Goal: Task Accomplishment & Management: Complete application form

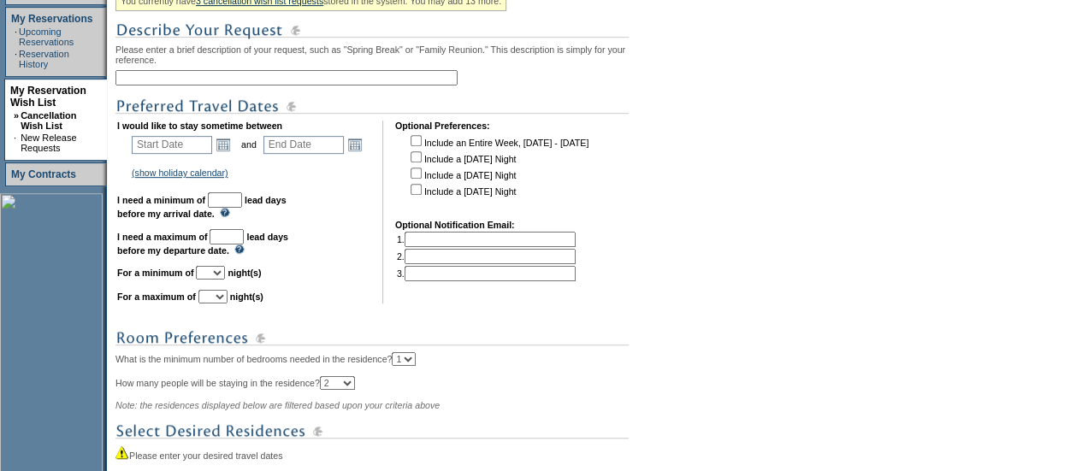
scroll to position [360, 0]
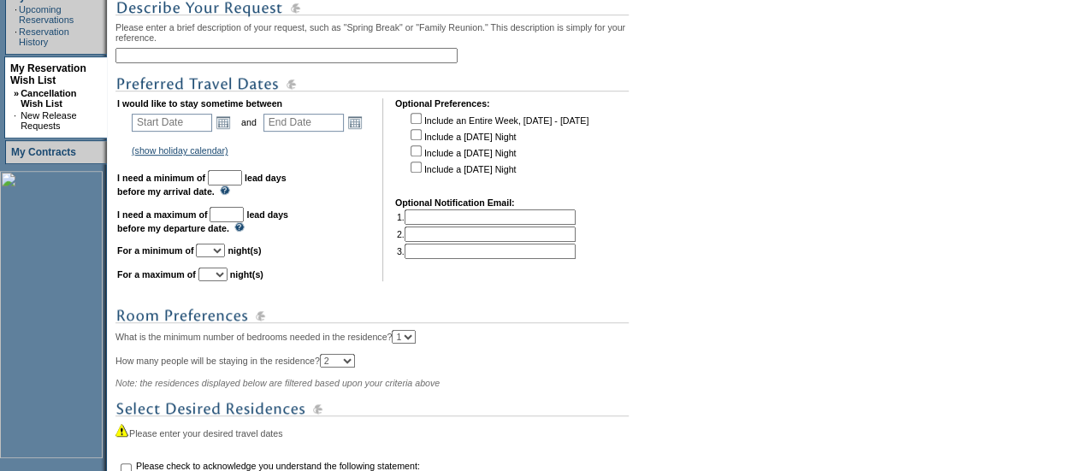
click at [299, 59] on input "text" at bounding box center [286, 55] width 342 height 15
type input "VIrgin Gorda extra"
click at [229, 127] on link "Open the calendar popup." at bounding box center [223, 122] width 19 height 19
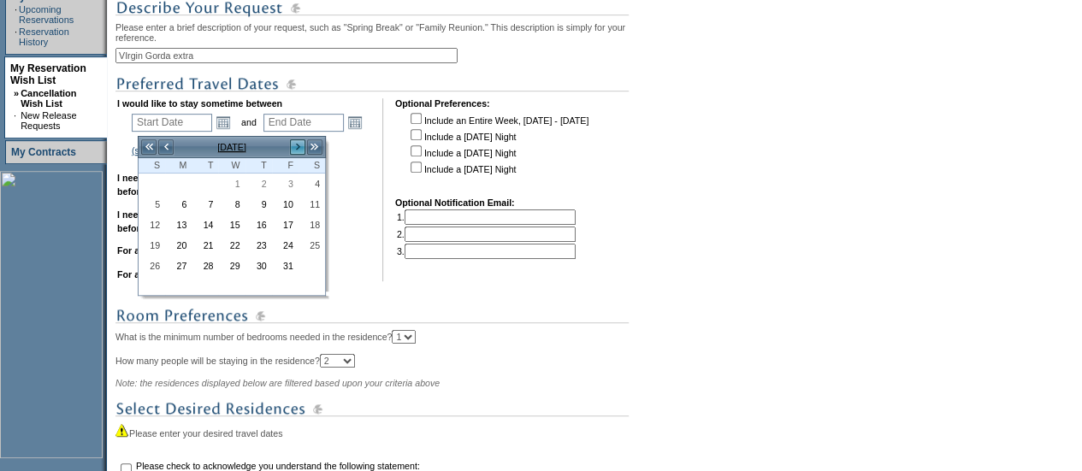
click at [294, 143] on link ">" at bounding box center [297, 147] width 17 height 17
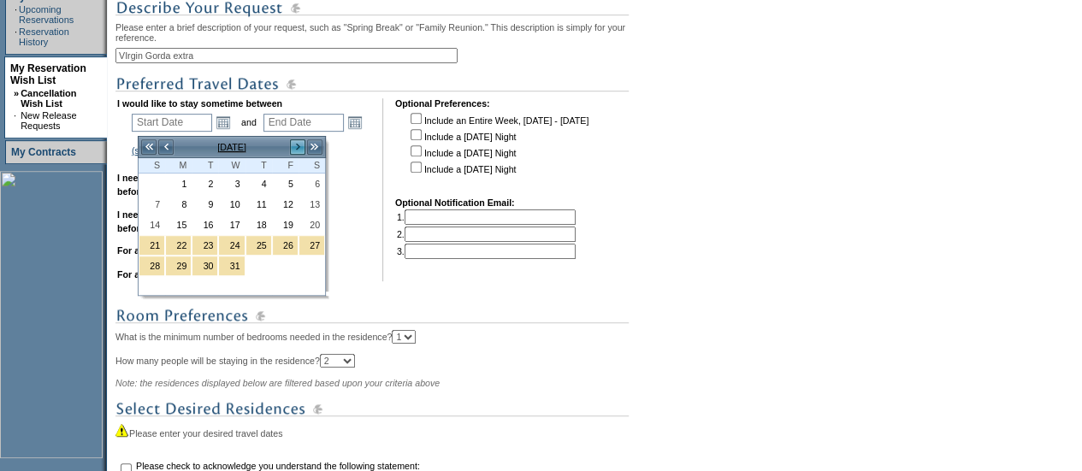
click at [294, 143] on link ">" at bounding box center [297, 147] width 17 height 17
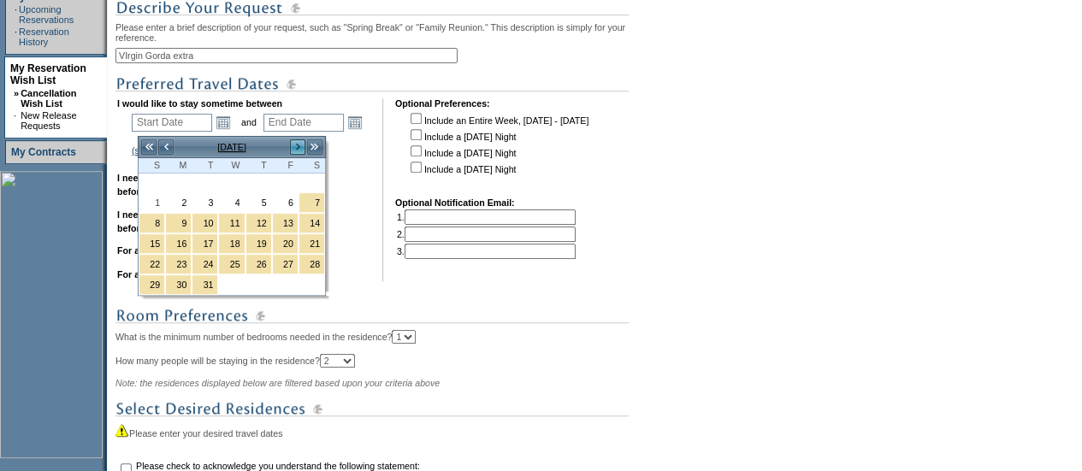
click at [294, 143] on link ">" at bounding box center [297, 147] width 17 height 17
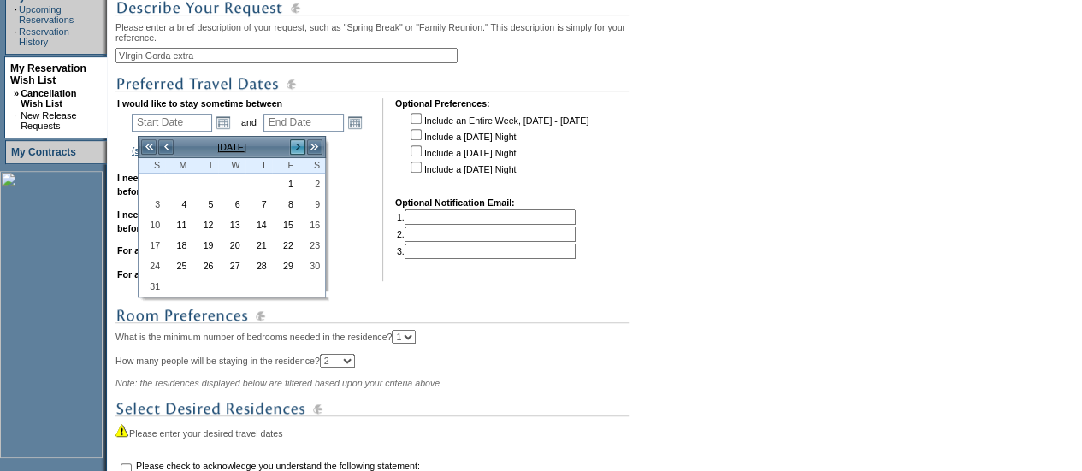
click at [294, 143] on link ">" at bounding box center [297, 147] width 17 height 17
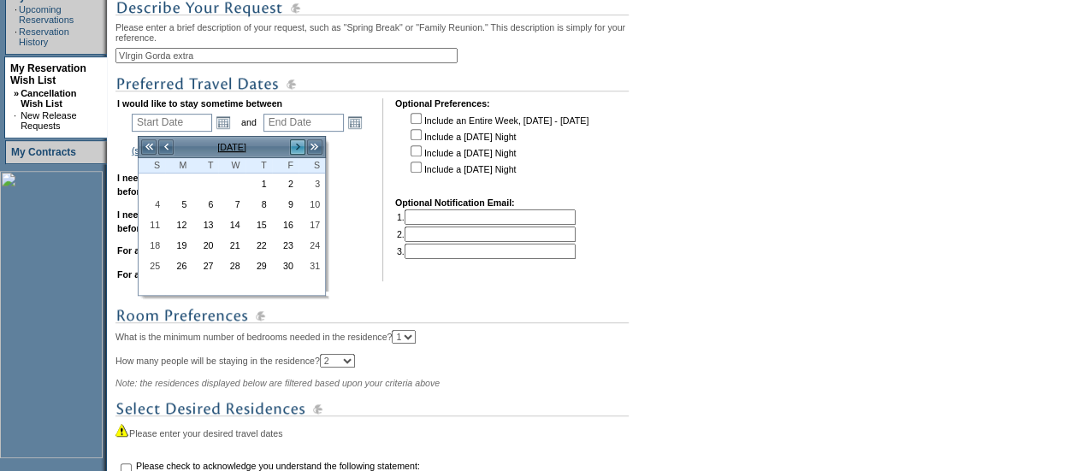
click at [294, 143] on link ">" at bounding box center [297, 147] width 17 height 17
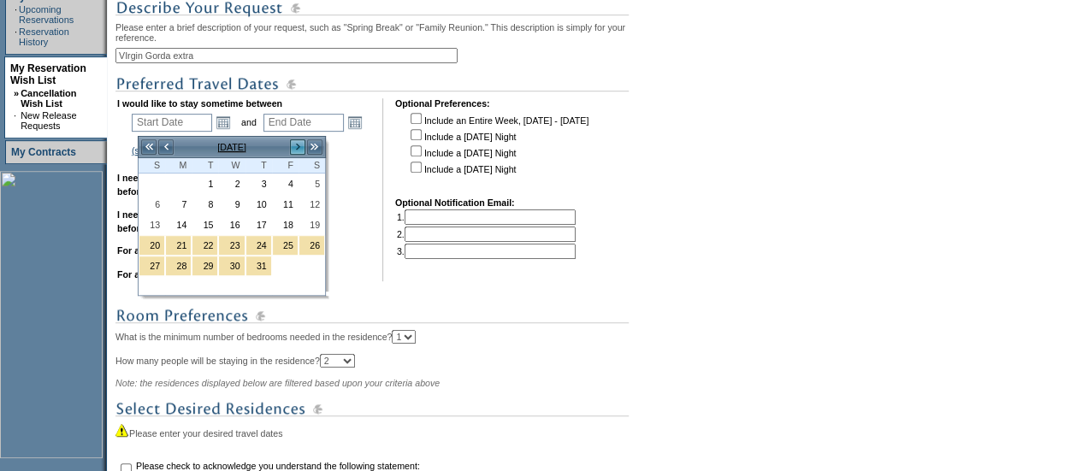
click at [294, 143] on link ">" at bounding box center [297, 147] width 17 height 17
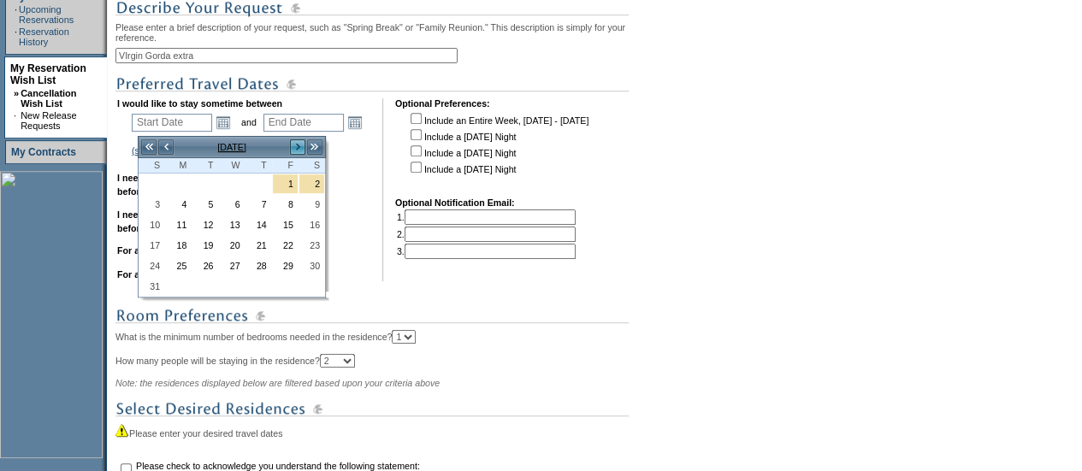
click at [294, 143] on link ">" at bounding box center [297, 147] width 17 height 17
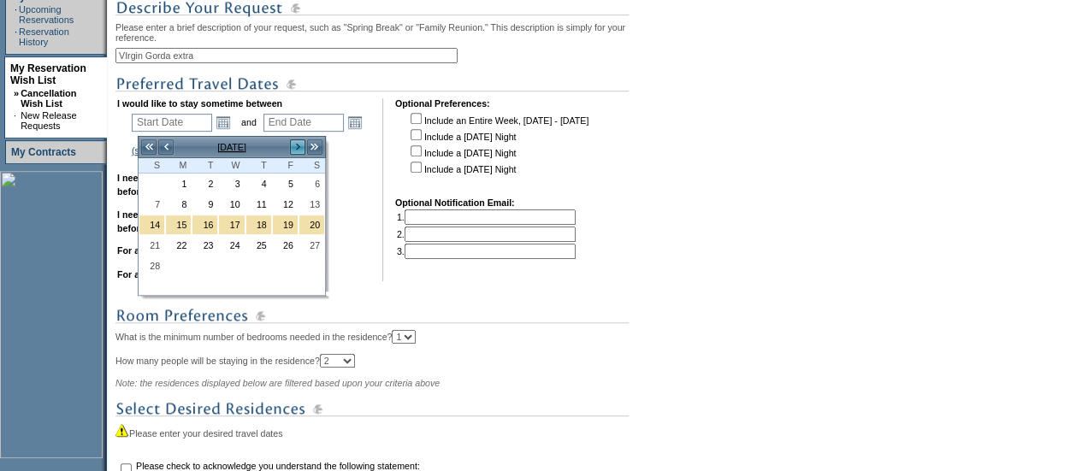
click at [298, 144] on link ">" at bounding box center [297, 147] width 17 height 17
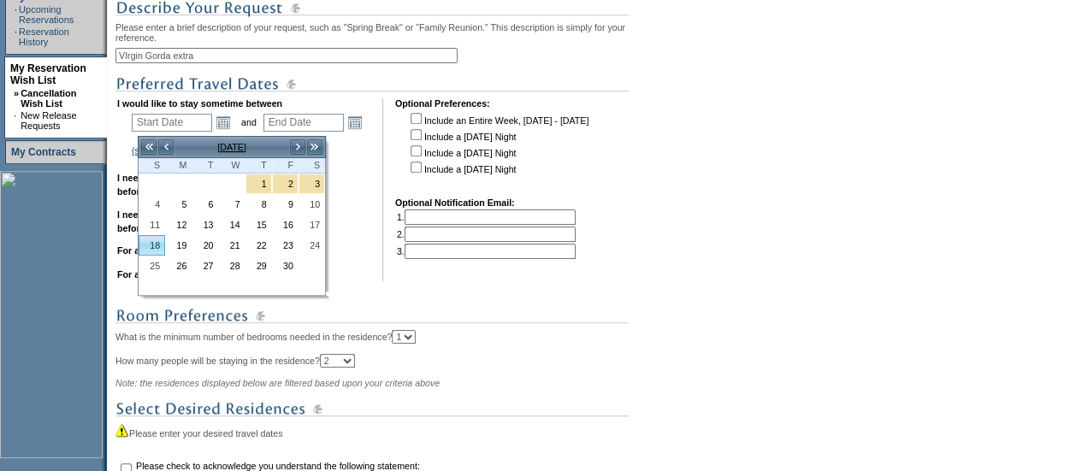
click at [156, 239] on link "18" at bounding box center [151, 245] width 25 height 19
type input "[DATE]"
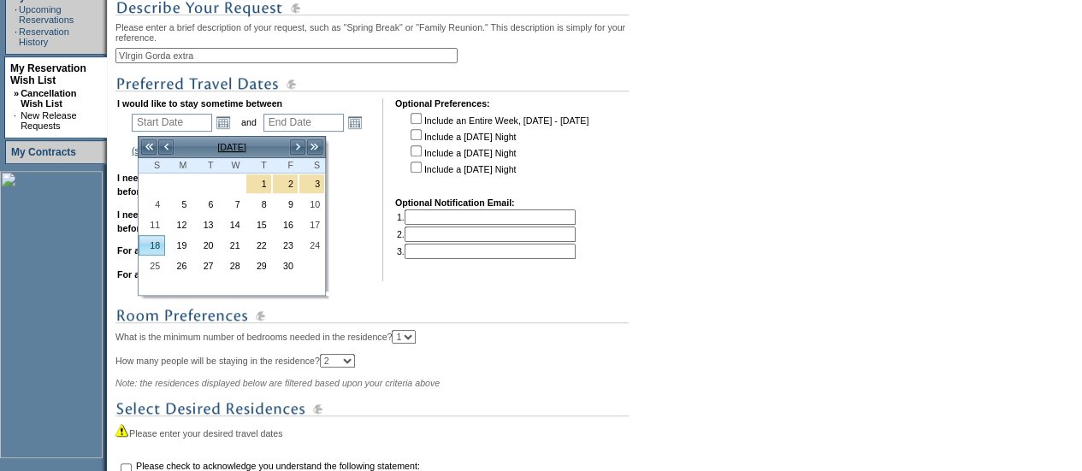
type input "566"
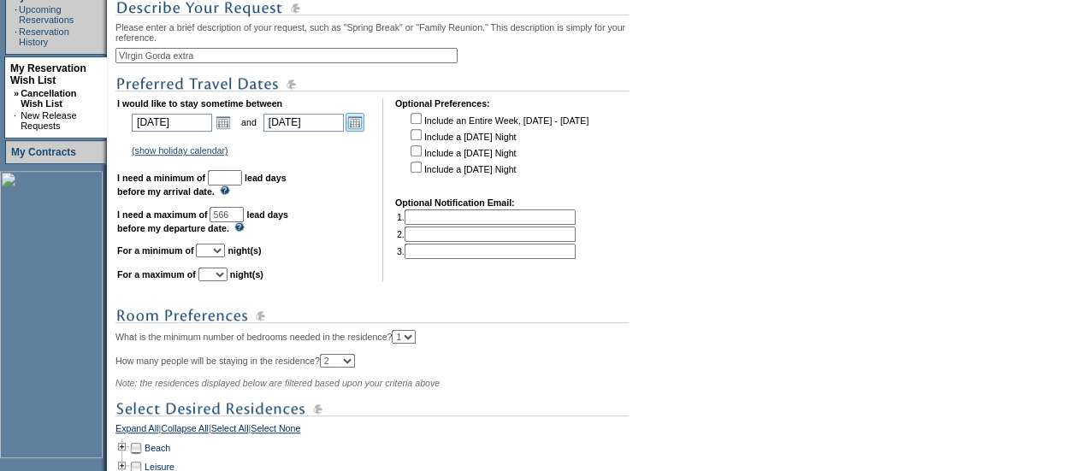
click at [354, 132] on link "Open the calendar popup." at bounding box center [354, 122] width 19 height 19
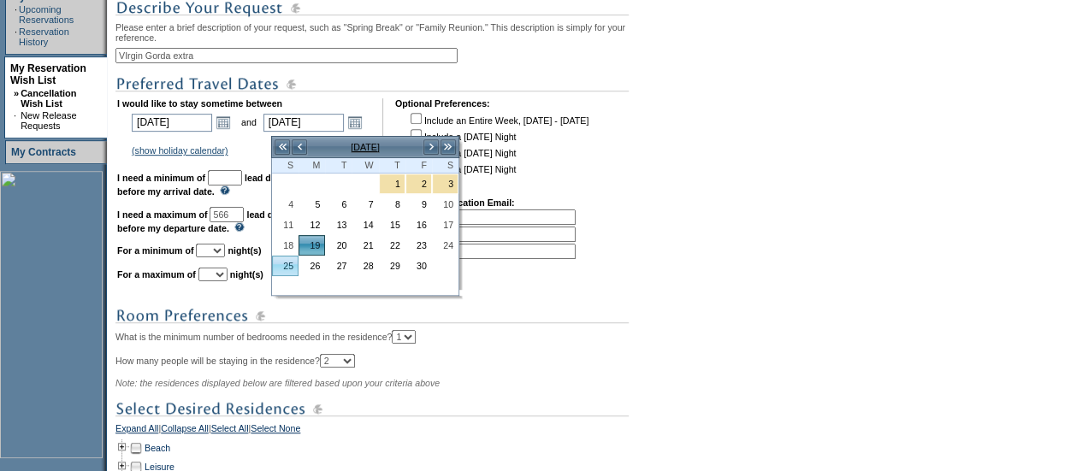
click at [292, 257] on link "25" at bounding box center [285, 266] width 25 height 19
type input "[DATE]"
type input "572"
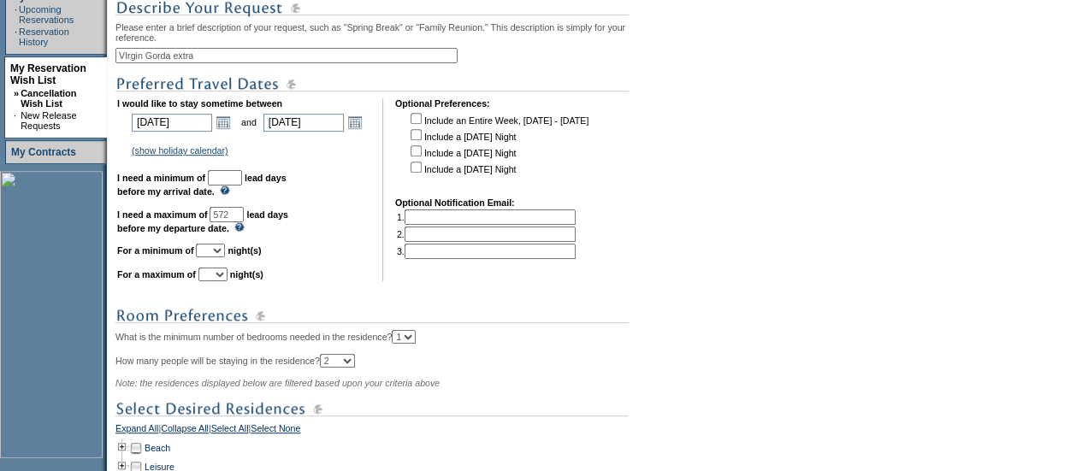
click at [242, 181] on input "text" at bounding box center [225, 177] width 34 height 15
type input "30"
click at [225, 257] on select "1 2 3 4 5 6 7 8 9 10 11 12 13 14" at bounding box center [210, 251] width 29 height 14
select select "7"
click at [216, 251] on select "1 2 3 4 5 6 7 8 9 10 11 12 13 14" at bounding box center [210, 251] width 29 height 14
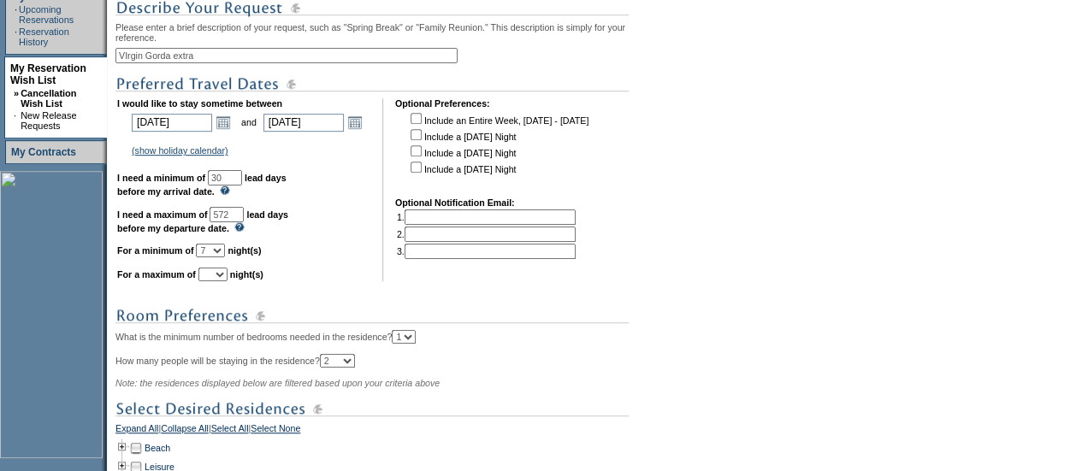
click at [227, 281] on select "1 2 3 4 5 6 7 8 9 10 11 12 13 14" at bounding box center [212, 275] width 29 height 14
select select "7"
click at [219, 275] on select "1 2 3 4 5 6 7 8 9 10 11 12 13 14" at bounding box center [212, 275] width 29 height 14
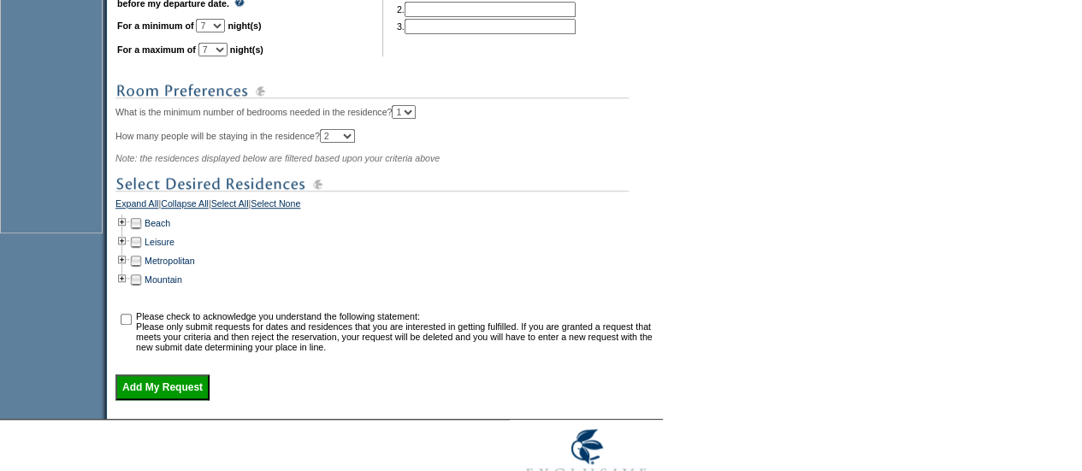
scroll to position [658, 0]
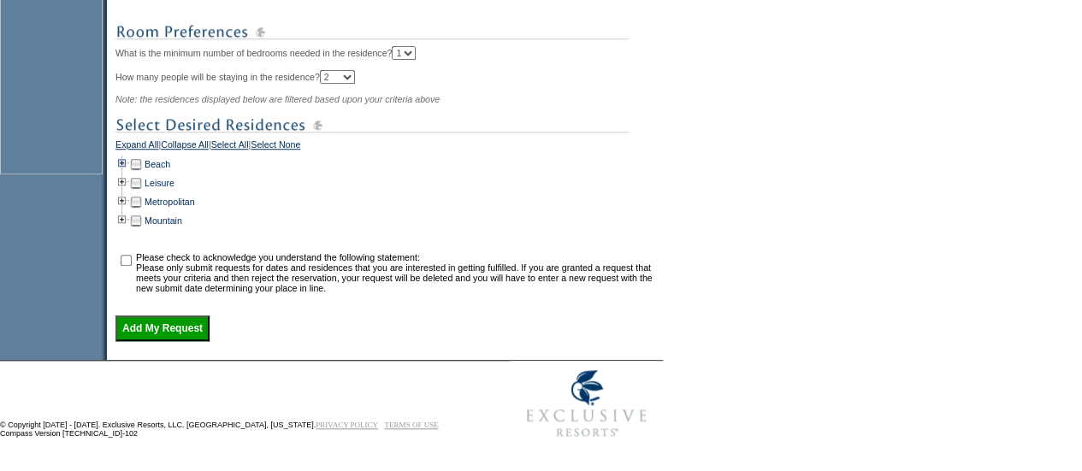
click at [128, 158] on td at bounding box center [122, 164] width 14 height 19
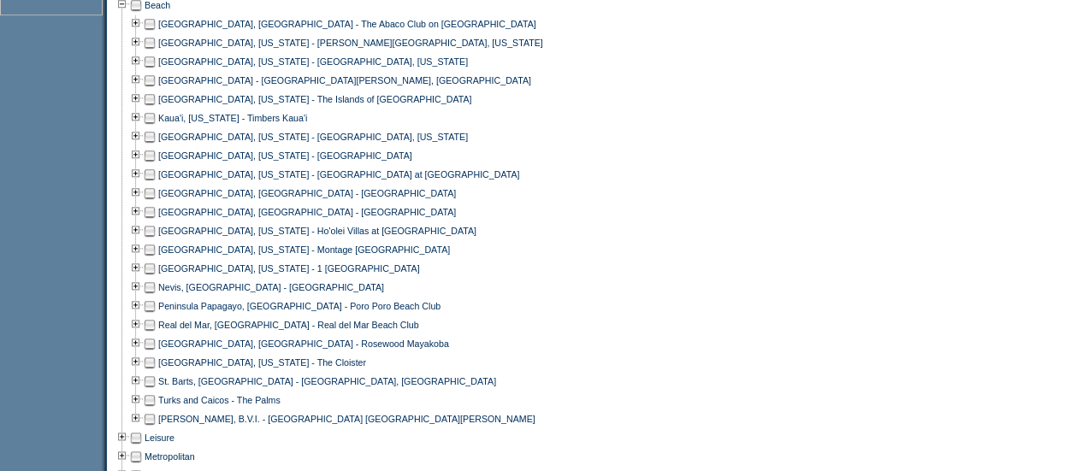
scroll to position [802, 0]
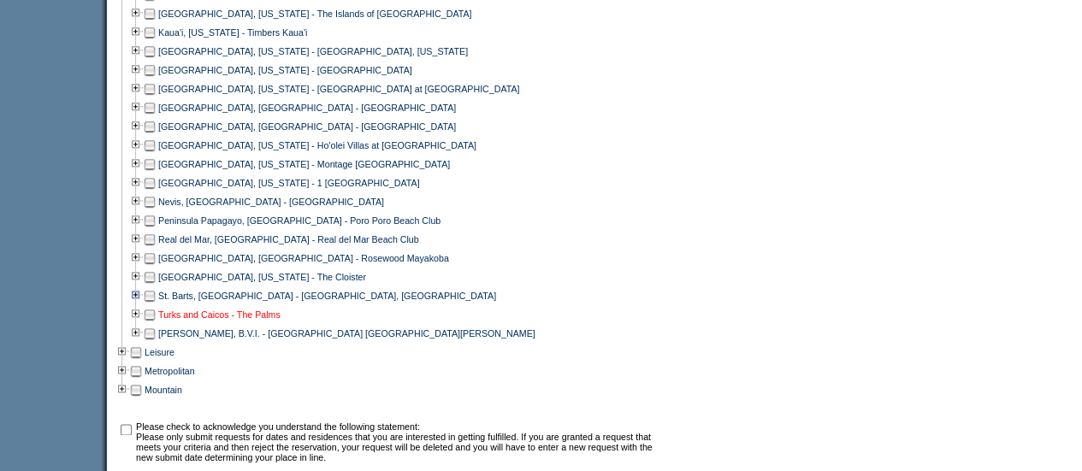
scroll to position [889, 0]
click at [143, 342] on td at bounding box center [136, 332] width 14 height 19
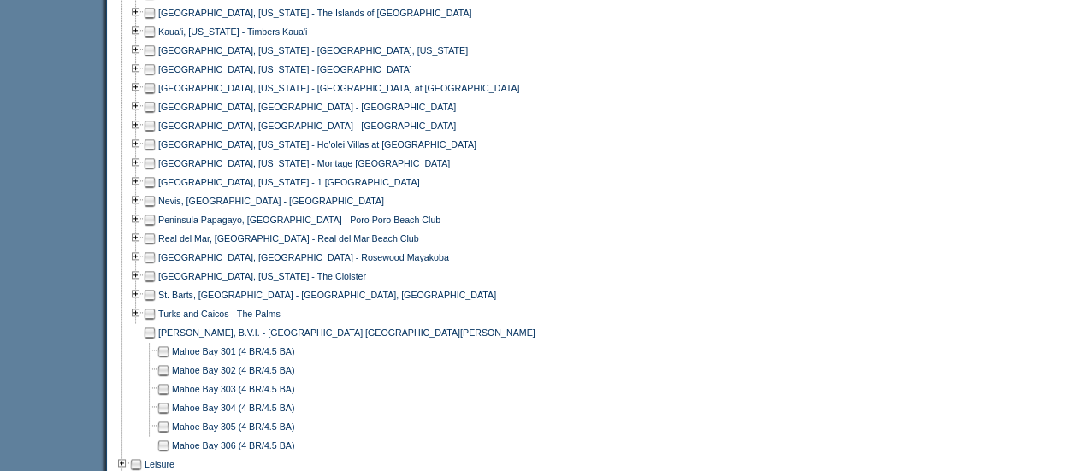
click at [155, 342] on td at bounding box center [150, 332] width 14 height 19
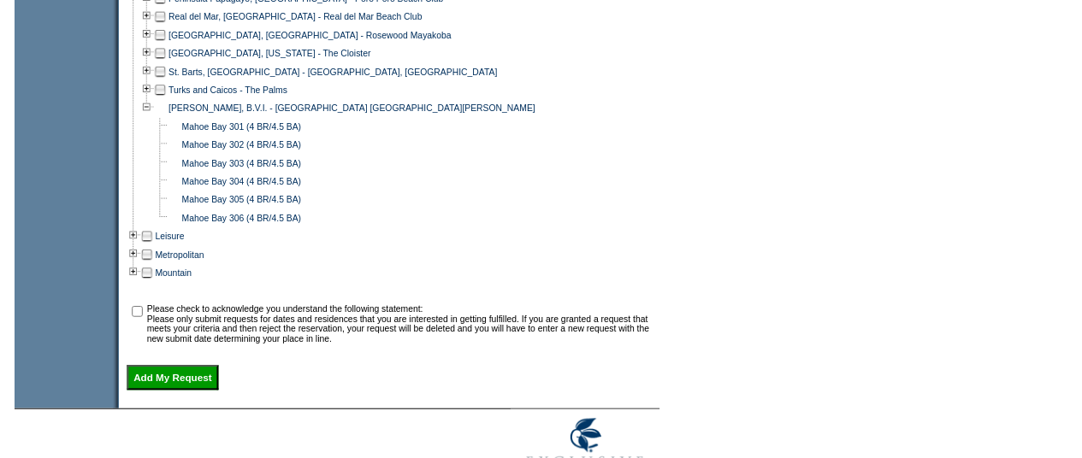
scroll to position [1116, 0]
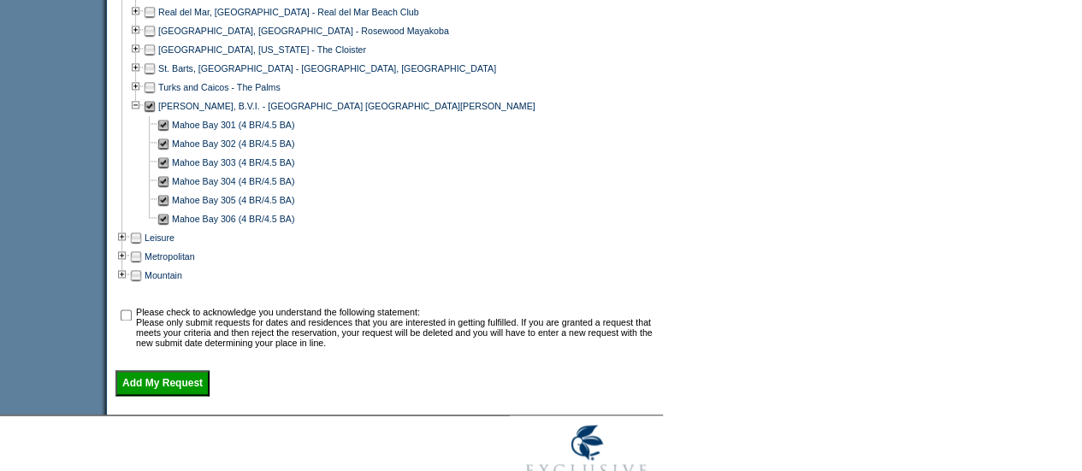
click at [130, 333] on td at bounding box center [125, 327] width 17 height 41
click at [128, 321] on input "checkbox" at bounding box center [126, 315] width 11 height 11
checkbox input "true"
click at [151, 393] on input "Add My Request" at bounding box center [162, 383] width 94 height 26
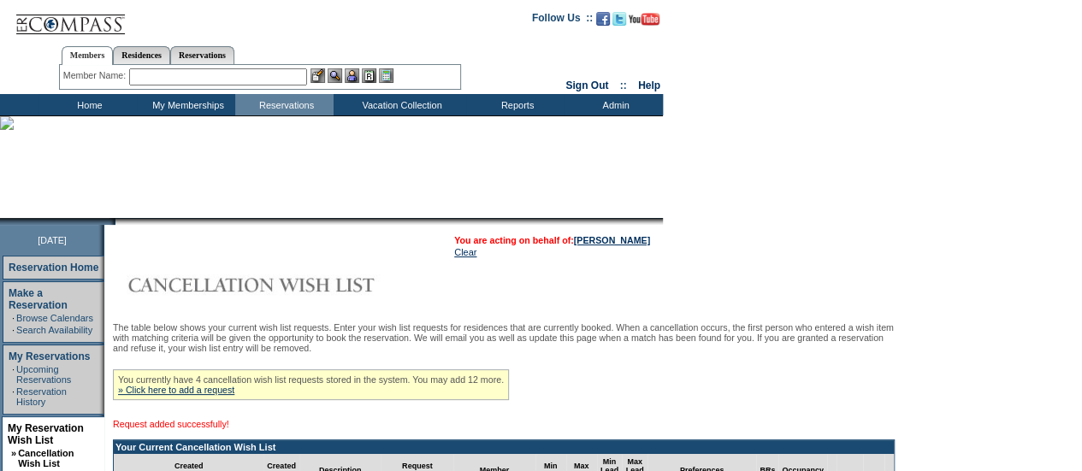
click at [89, 95] on td "Home" at bounding box center [87, 104] width 98 height 21
